Goal: Information Seeking & Learning: Learn about a topic

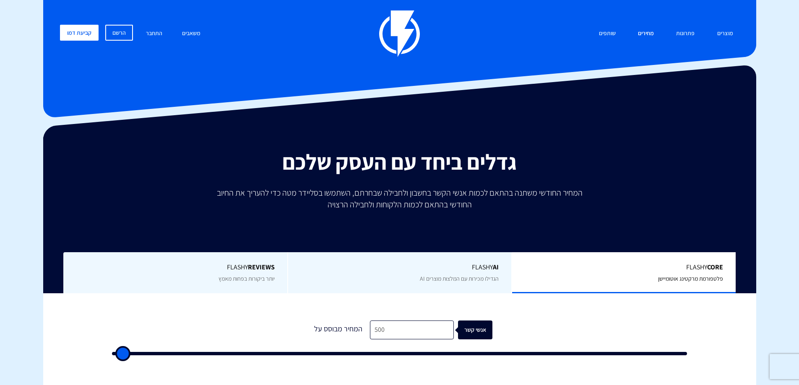
click at [641, 30] on link "מחירים" at bounding box center [645, 34] width 29 height 18
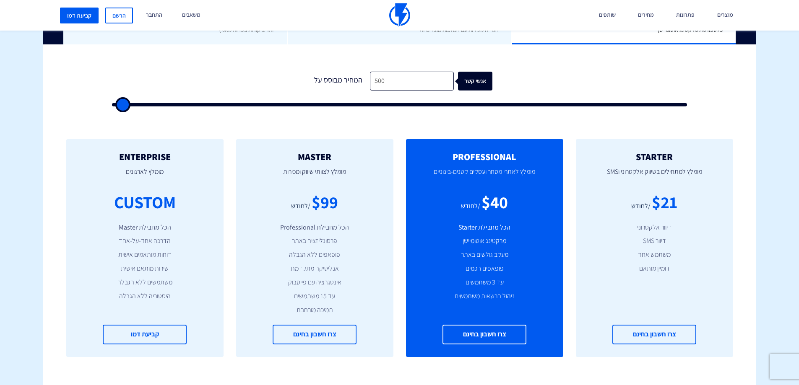
scroll to position [248, 0]
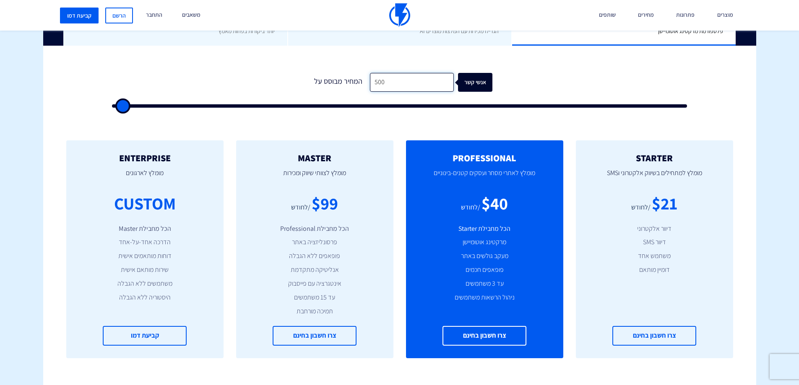
drag, startPoint x: 406, startPoint y: 76, endPoint x: 322, endPoint y: 81, distance: 84.4
click at [322, 81] on div "המחיר מבוסס על 500 אנשי קשר" at bounding box center [399, 82] width 185 height 19
type input "5"
type input "500"
type input "50"
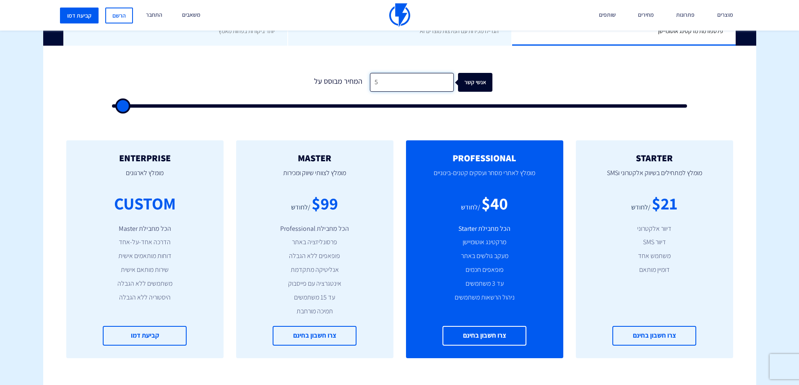
type input "500"
type input "5,000"
type input "5000"
type input "50,000"
type input "50000"
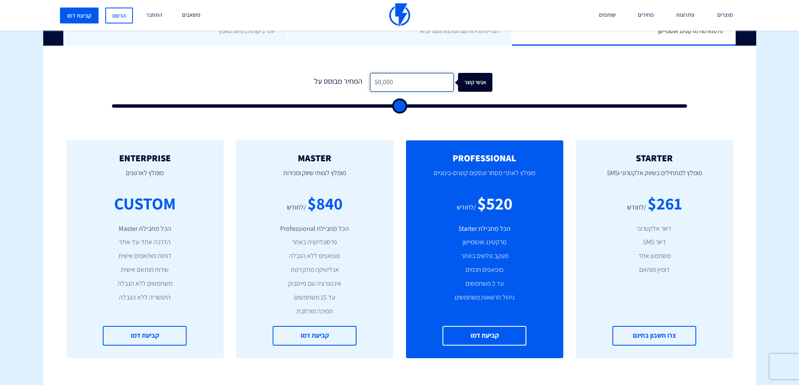
type input "50,000"
